Goal: Task Accomplishment & Management: Complete application form

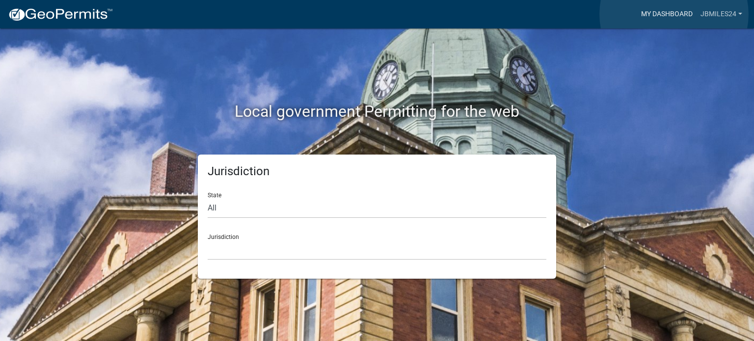
click at [674, 14] on link "My Dashboard" at bounding box center [666, 14] width 59 height 19
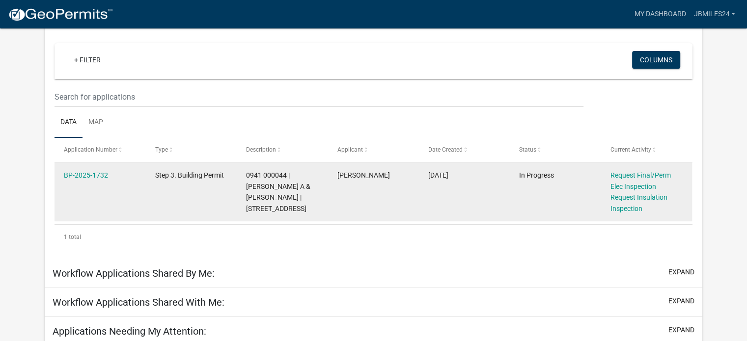
scroll to position [147, 0]
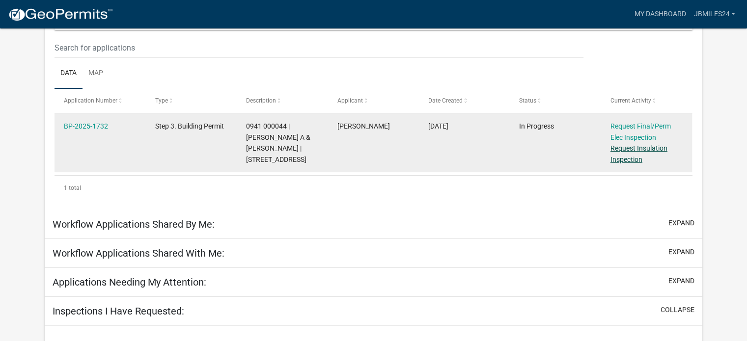
click at [613, 162] on link "Request Insulation Inspection" at bounding box center [638, 153] width 57 height 19
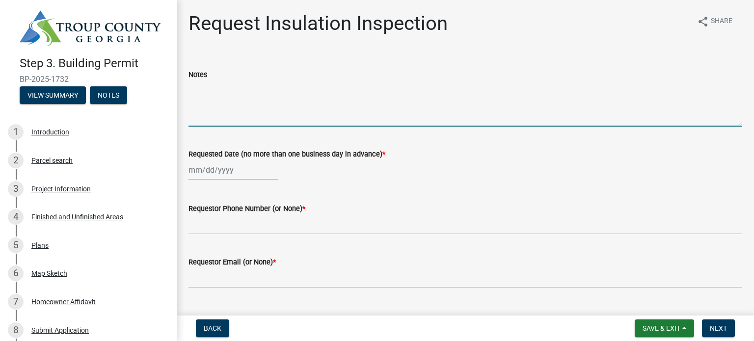
click at [352, 116] on textarea "Notes" at bounding box center [466, 104] width 554 height 46
type textarea "Please call at least 30 minutes BEFORE doing the inspection!!!"
select select "8"
select select "2025"
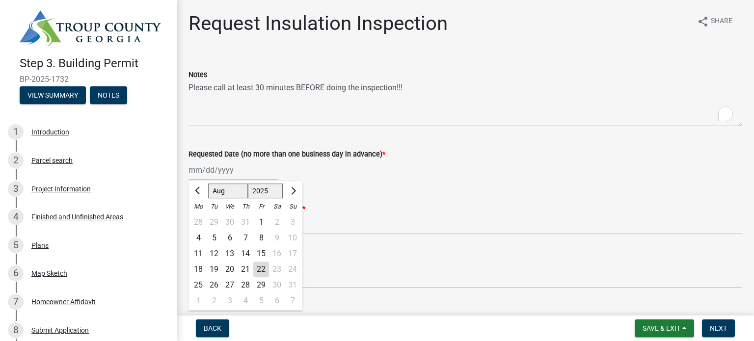
click at [239, 174] on div "[PERSON_NAME] Feb Mar Apr [PERSON_NAME][DATE] Oct Nov [DATE] 1526 1527 1528 152…" at bounding box center [234, 170] width 90 height 20
click at [259, 269] on div "22" at bounding box center [261, 270] width 16 height 16
type input "[DATE]"
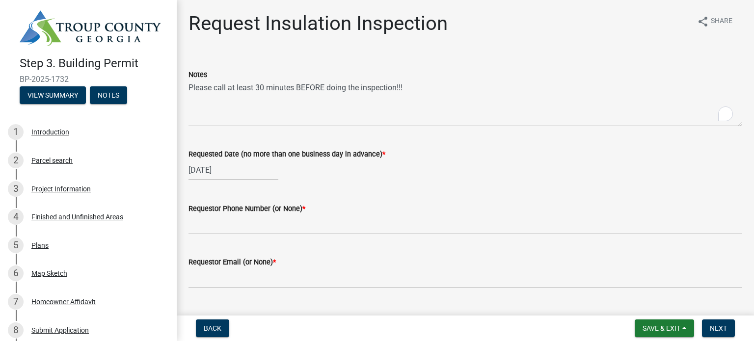
click at [254, 176] on div "[DATE]" at bounding box center [234, 170] width 90 height 20
select select "8"
select select "2025"
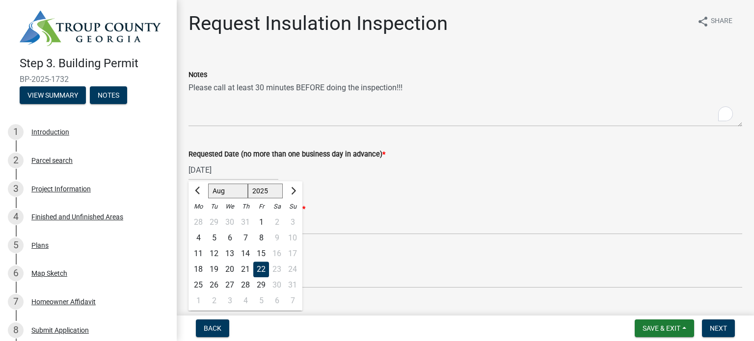
click at [267, 270] on div "22" at bounding box center [261, 270] width 16 height 16
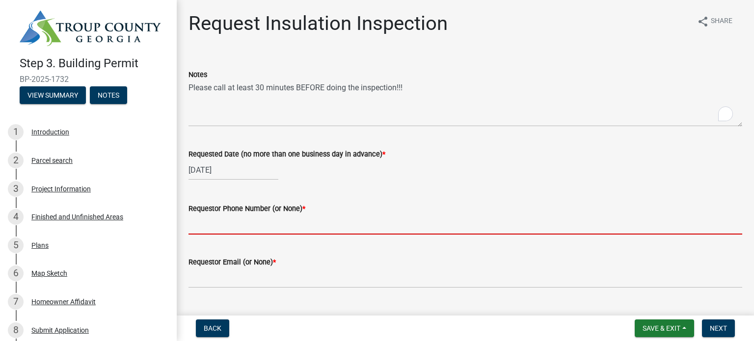
click at [228, 225] on input "Requestor Phone Number (or None) *" at bounding box center [466, 225] width 554 height 20
type input "7065947658"
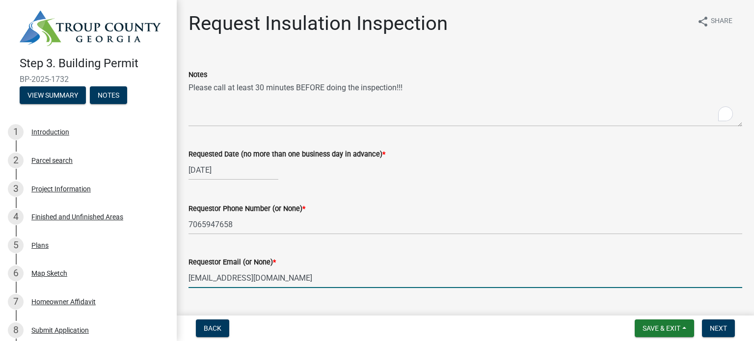
drag, startPoint x: 297, startPoint y: 280, endPoint x: 184, endPoint y: 267, distance: 113.7
click at [184, 267] on div "Requestor Email (or None) * [EMAIL_ADDRESS][DOMAIN_NAME]" at bounding box center [465, 266] width 569 height 46
type input "[EMAIL_ADDRESS][DOMAIN_NAME]"
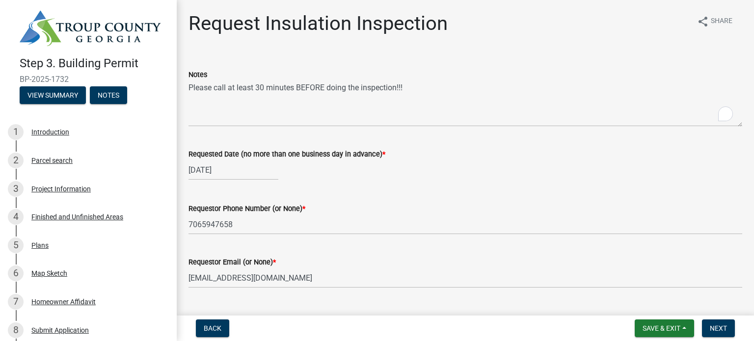
click at [241, 300] on div "Inspection Type * Select Item... Insulation" at bounding box center [466, 324] width 554 height 57
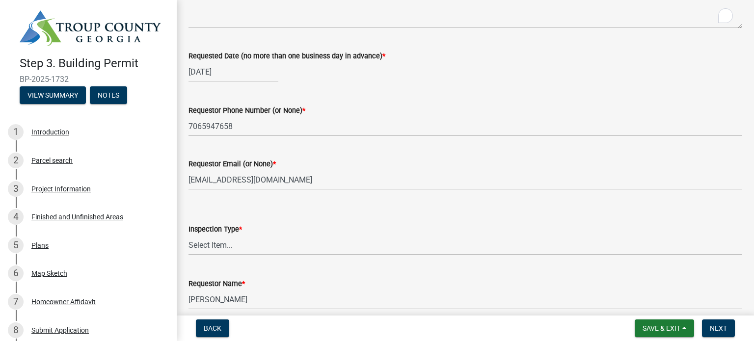
scroll to position [142, 0]
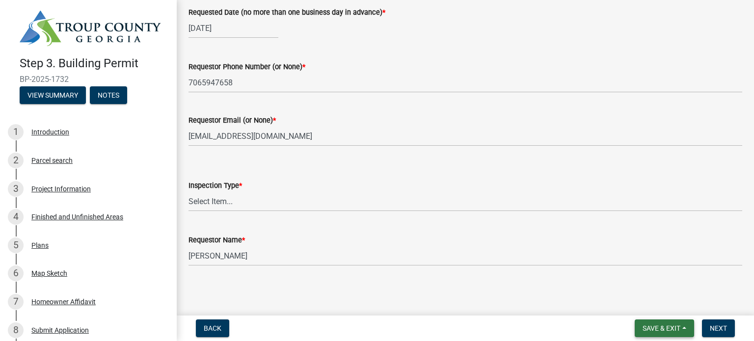
click at [663, 327] on span "Save & Exit" at bounding box center [662, 329] width 38 height 8
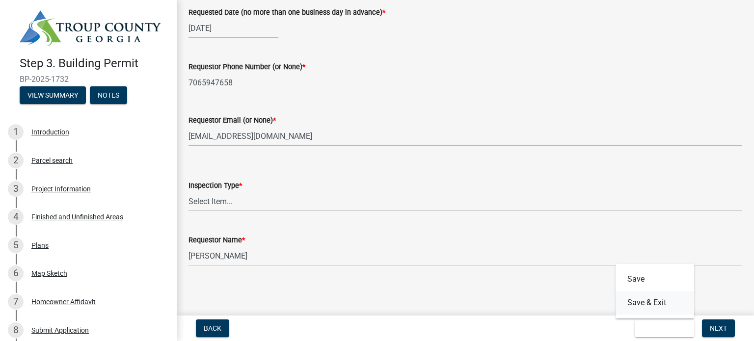
click at [660, 299] on button "Save & Exit" at bounding box center [655, 303] width 79 height 24
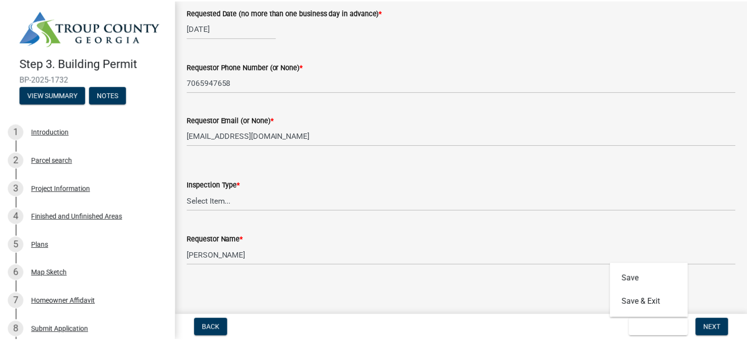
scroll to position [0, 0]
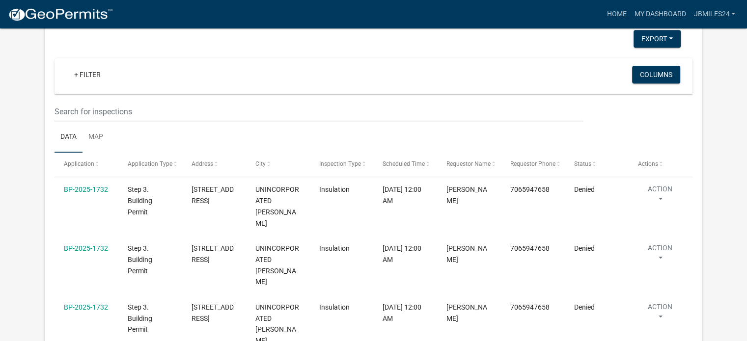
scroll to position [713, 0]
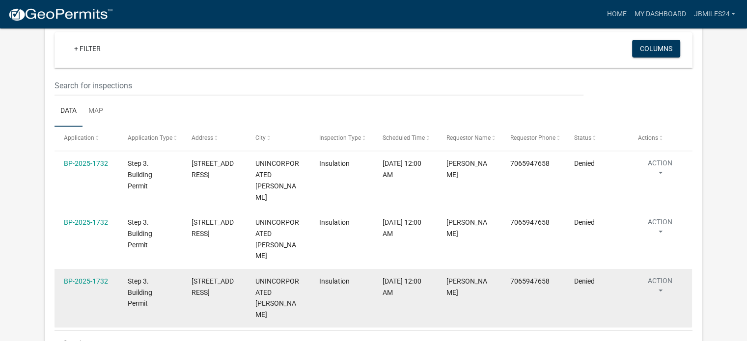
click at [660, 183] on button "Action" at bounding box center [659, 170] width 45 height 25
click at [660, 276] on button "Action" at bounding box center [659, 288] width 45 height 25
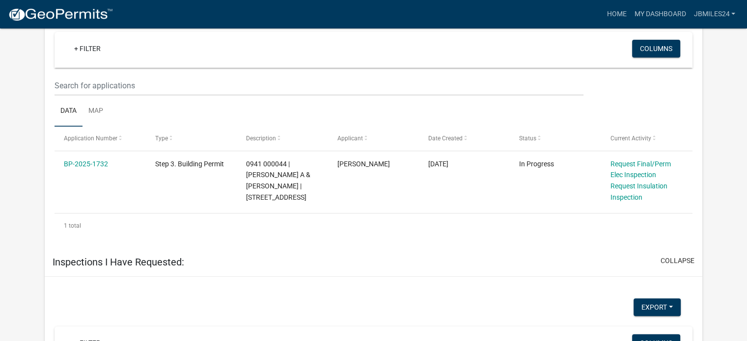
scroll to position [370, 0]
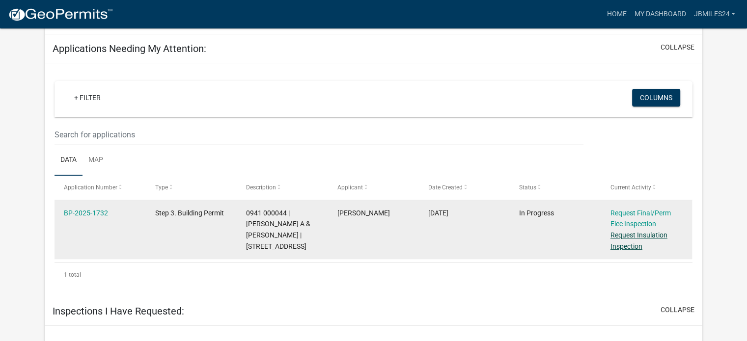
click at [635, 245] on link "Request Insulation Inspection" at bounding box center [638, 240] width 57 height 19
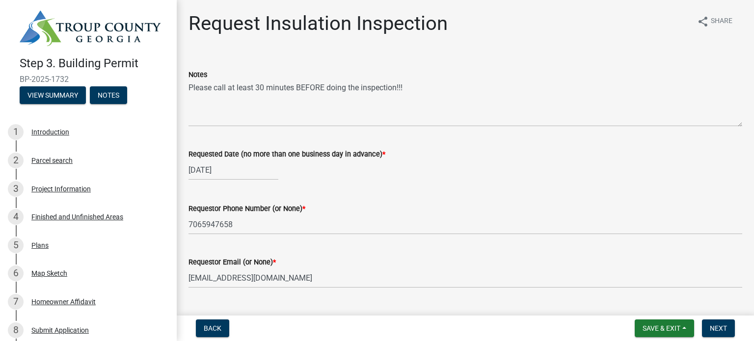
scroll to position [142, 0]
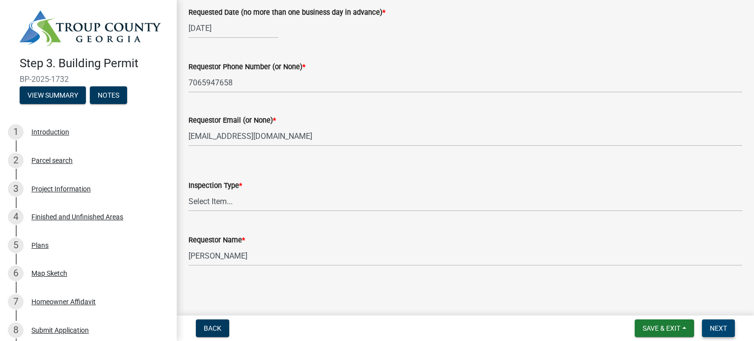
click at [724, 327] on span "Next" at bounding box center [718, 329] width 17 height 8
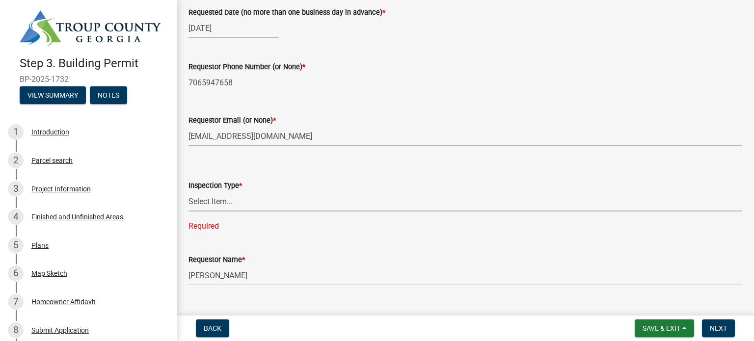
click at [304, 207] on select "Select Item... Insulation" at bounding box center [466, 201] width 554 height 20
click at [189, 191] on select "Select Item... Insulation" at bounding box center [466, 201] width 554 height 20
select select "2e5302d4-b34e-405d-80e1-2f893e7792f7"
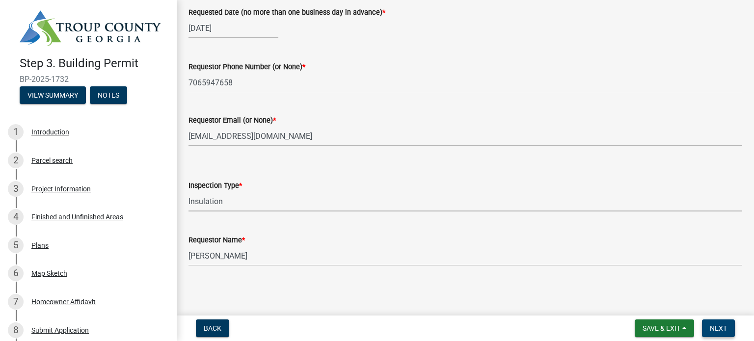
click at [716, 324] on button "Next" at bounding box center [718, 329] width 33 height 18
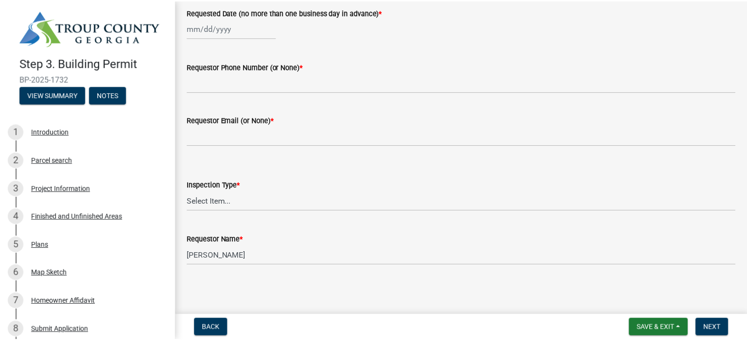
scroll to position [0, 0]
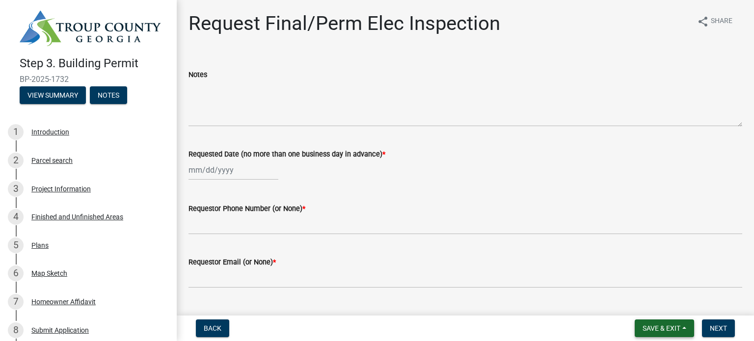
click at [678, 326] on span "Save & Exit" at bounding box center [662, 329] width 38 height 8
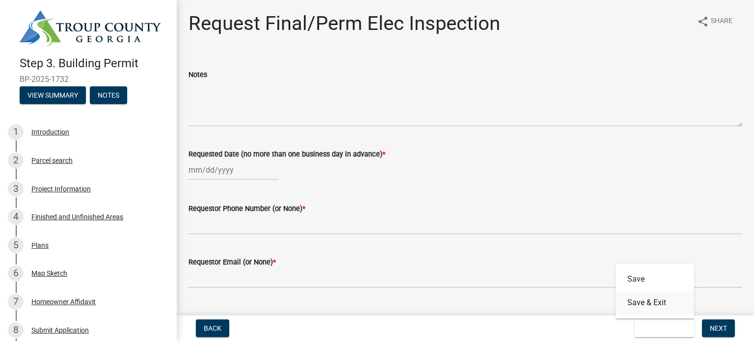
click at [664, 303] on button "Save & Exit" at bounding box center [655, 303] width 79 height 24
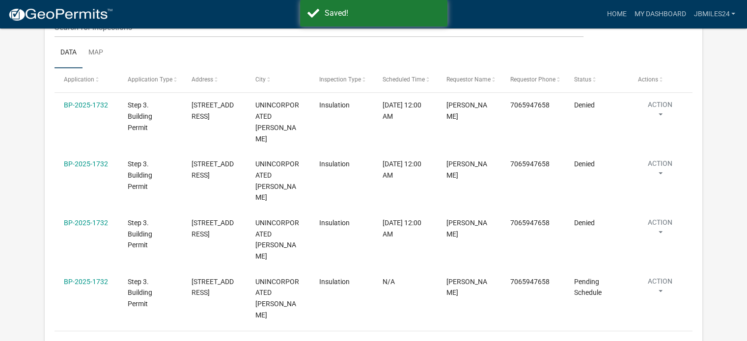
scroll to position [761, 0]
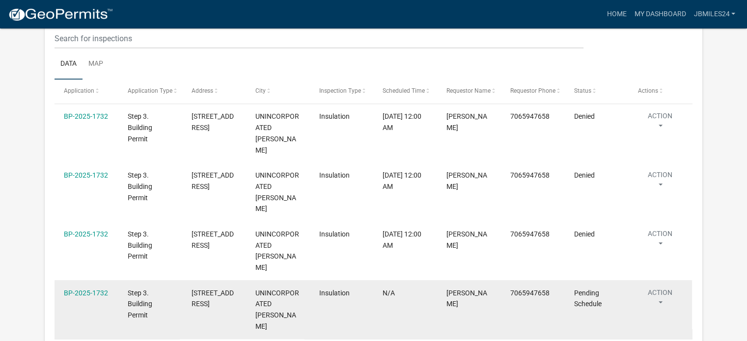
click at [663, 194] on button "Action" at bounding box center [659, 182] width 45 height 25
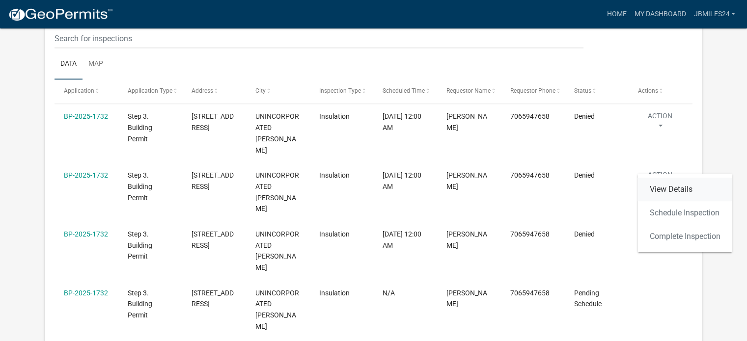
click at [678, 181] on link "View Details" at bounding box center [684, 190] width 94 height 24
